Goal: Find specific page/section: Find specific page/section

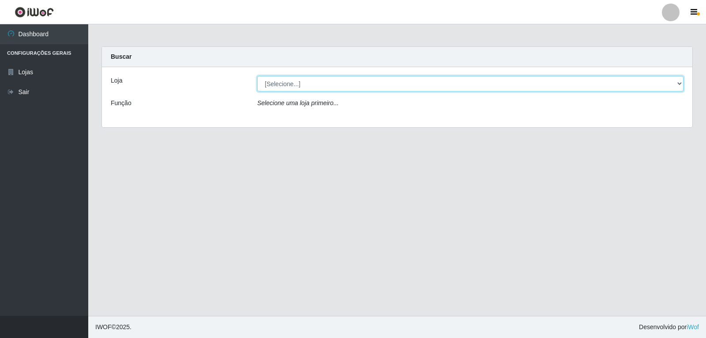
click at [679, 81] on select "[Selecione...] Hiper Queiroz - [GEOGRAPHIC_DATA]" at bounding box center [470, 83] width 426 height 15
select select "513"
click at [257, 76] on select "[Selecione...] Hiper Queiroz - [GEOGRAPHIC_DATA]" at bounding box center [470, 83] width 426 height 15
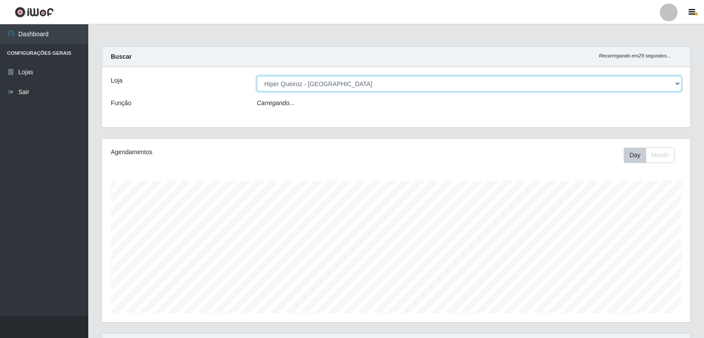
scroll to position [183, 588]
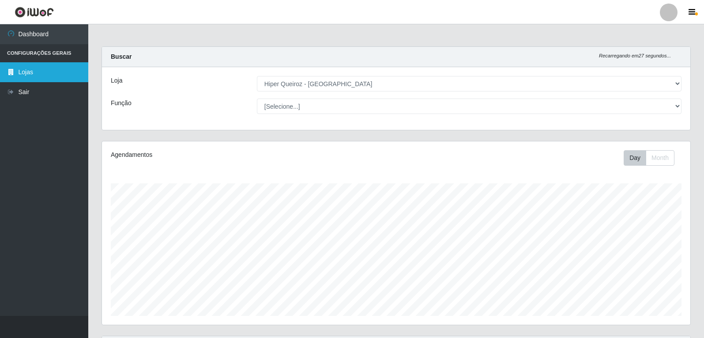
click at [55, 73] on link "Lojas" at bounding box center [44, 72] width 88 height 20
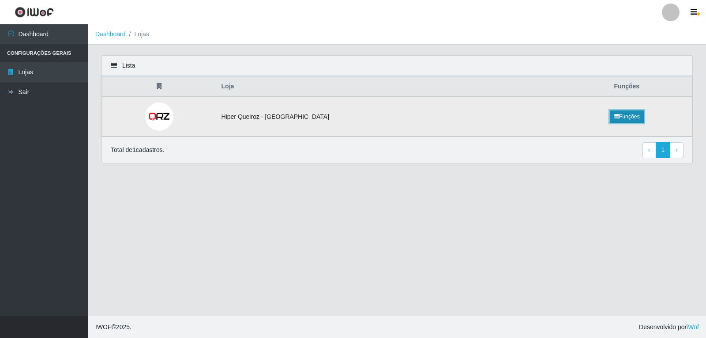
click at [618, 117] on link "Funções" at bounding box center [627, 116] width 34 height 12
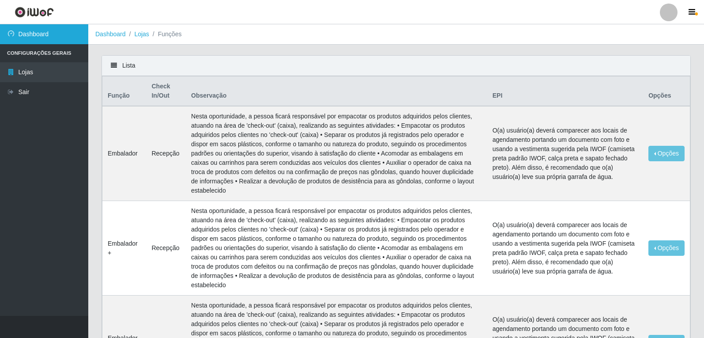
click at [38, 34] on link "Dashboard" at bounding box center [44, 34] width 88 height 20
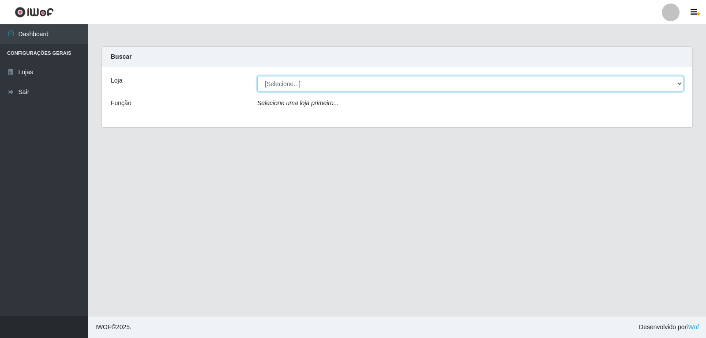
click at [679, 78] on select "[Selecione...] Hiper Queiroz - [GEOGRAPHIC_DATA]" at bounding box center [470, 83] width 426 height 15
select select "513"
click at [257, 76] on select "[Selecione...] Hiper Queiroz - [GEOGRAPHIC_DATA]" at bounding box center [470, 83] width 426 height 15
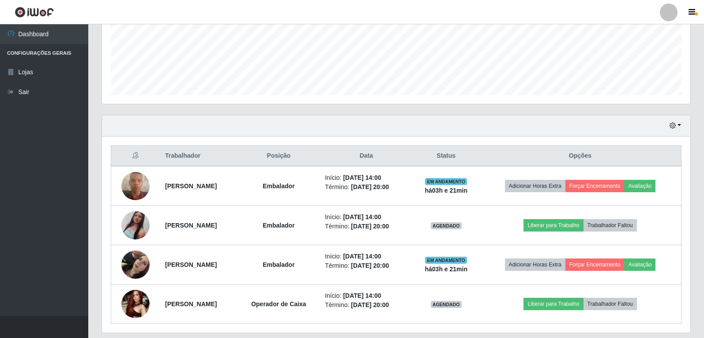
scroll to position [248, 0]
